Goal: Download file/media

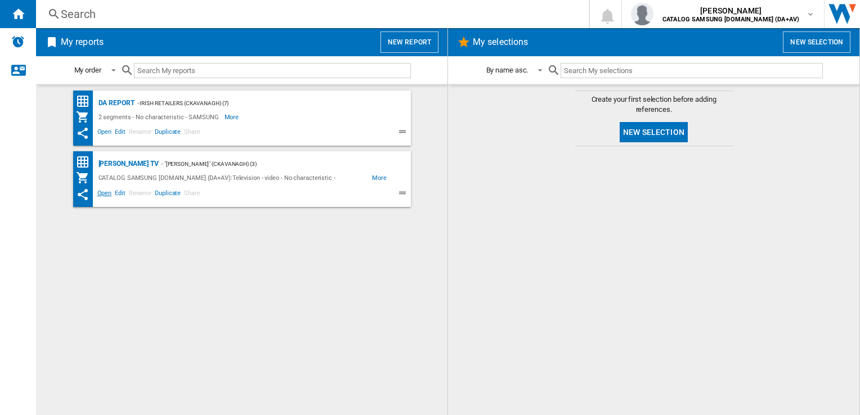
click at [106, 195] on span "Open" at bounding box center [105, 195] width 18 height 14
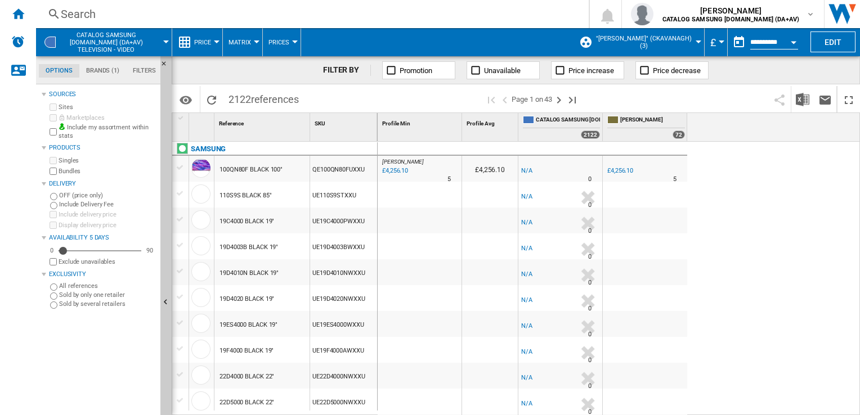
click at [62, 170] on label "Bundles" at bounding box center [107, 171] width 97 height 8
click at [718, 42] on div "Currency" at bounding box center [721, 42] width 6 height 3
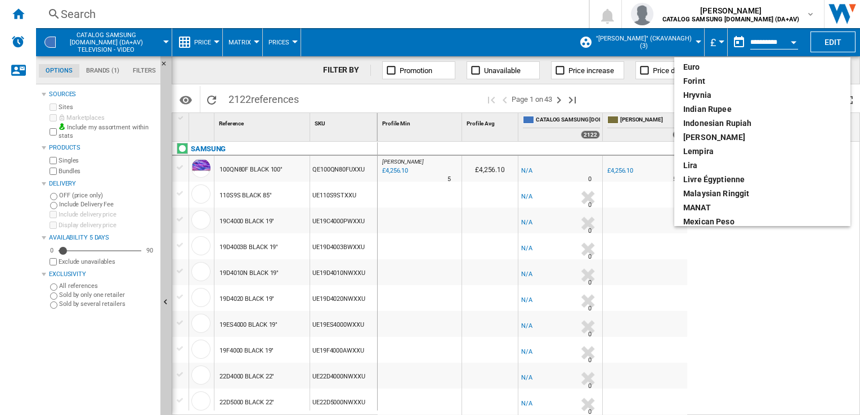
scroll to position [169, 0]
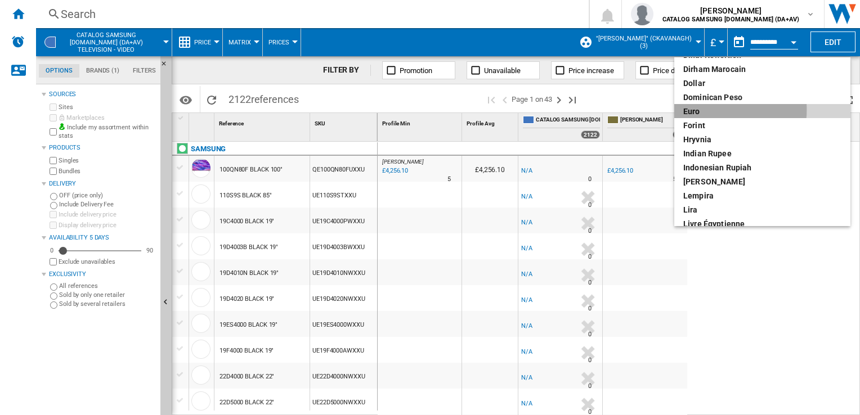
click at [702, 110] on div "euro" at bounding box center [762, 111] width 158 height 11
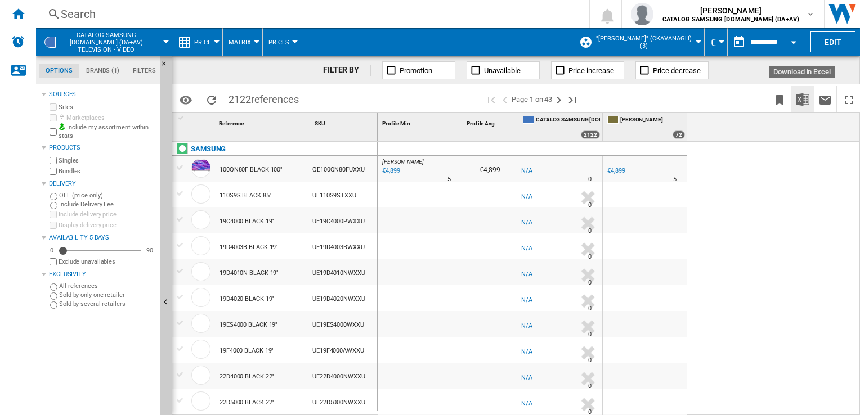
click at [802, 96] on img "Download in Excel" at bounding box center [803, 100] width 14 height 14
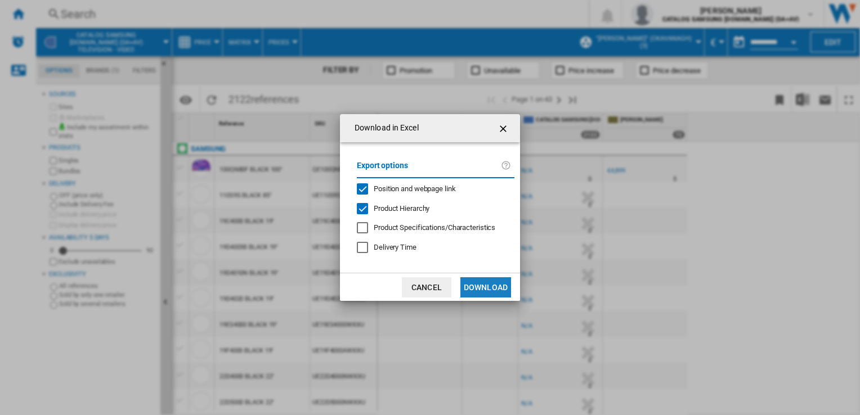
click at [495, 286] on button "Download" at bounding box center [485, 287] width 51 height 20
